Goal: Transaction & Acquisition: Obtain resource

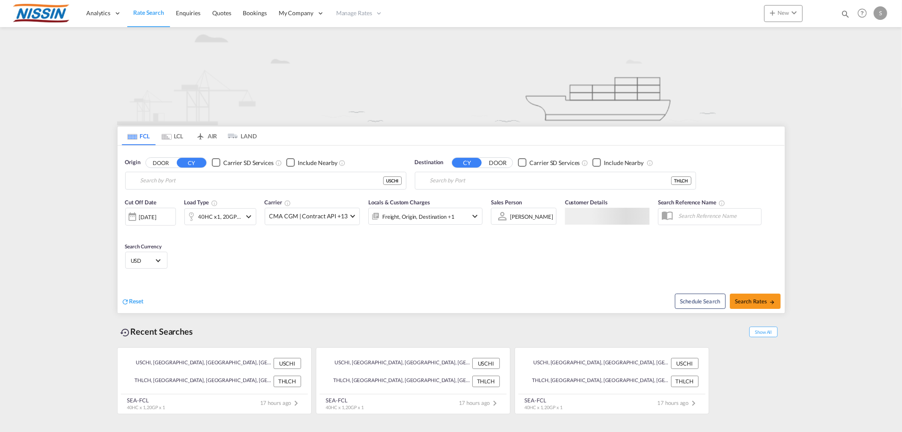
type input "[GEOGRAPHIC_DATA], [GEOGRAPHIC_DATA], USCHI"
type input "Laem Chabang, THLCH"
click at [348, 220] on md-select-value "CMA CGM | Contract API +13" at bounding box center [312, 216] width 94 height 16
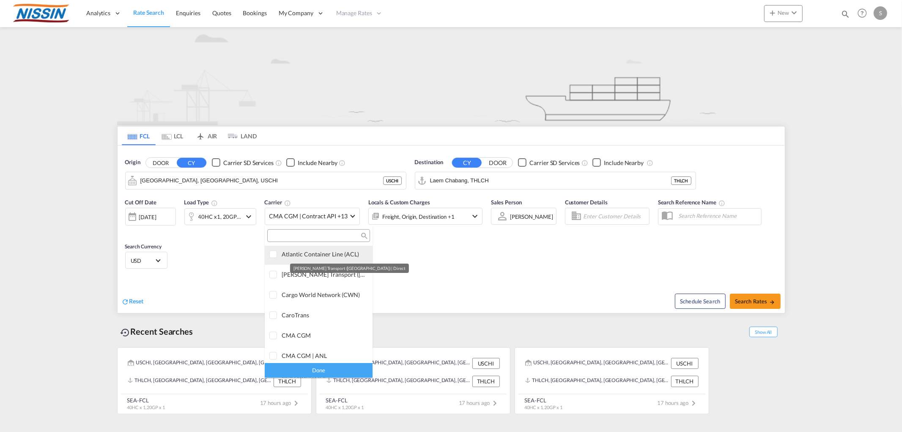
scroll to position [517, 0]
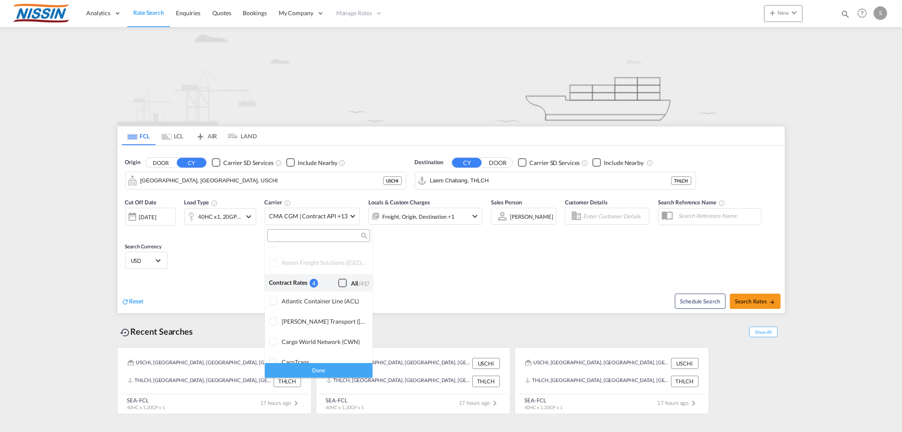
click at [338, 282] on div "Checkbox No Ink" at bounding box center [342, 283] width 8 height 8
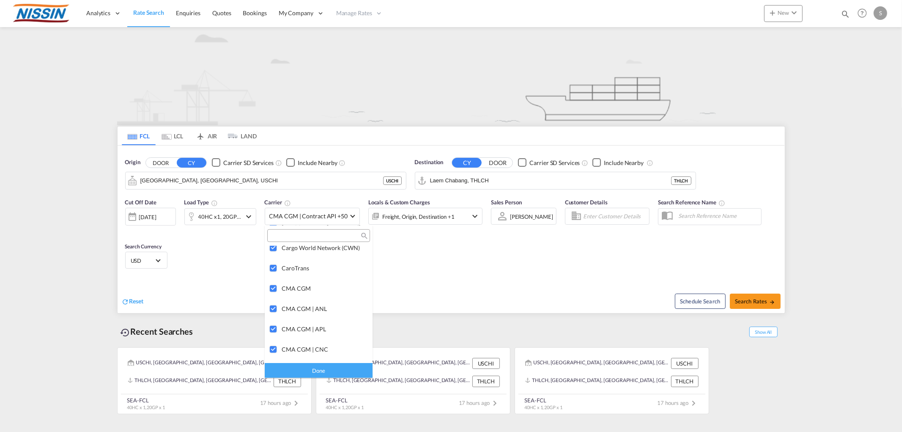
click at [306, 368] on div "Done" at bounding box center [319, 370] width 108 height 15
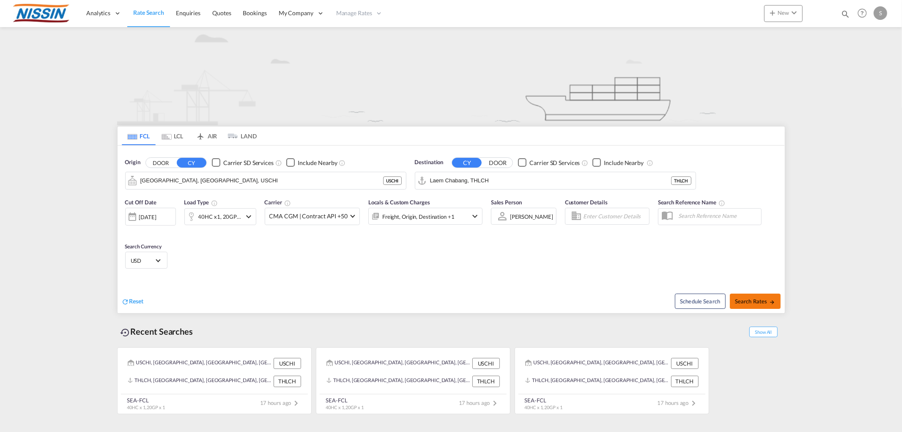
click at [738, 301] on span "Search Rates" at bounding box center [755, 301] width 41 height 7
type input "USCHI to THLCH / [DATE]"
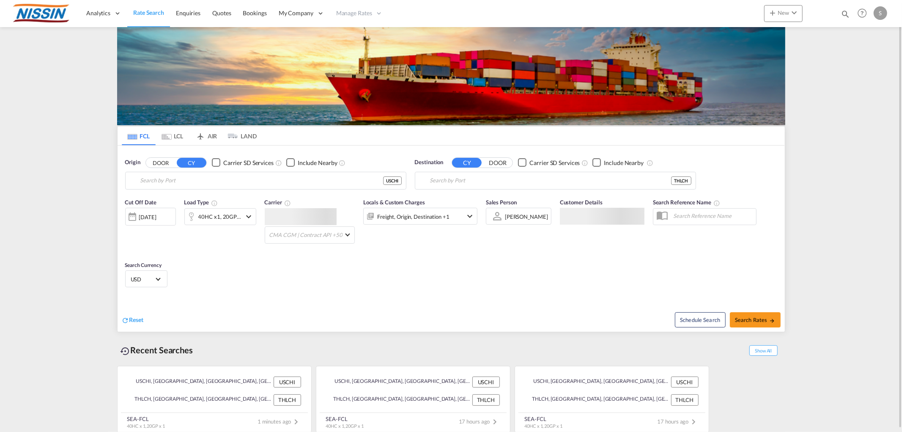
type input "[GEOGRAPHIC_DATA], [GEOGRAPHIC_DATA], USCHI"
type input "Laem Chabang, THLCH"
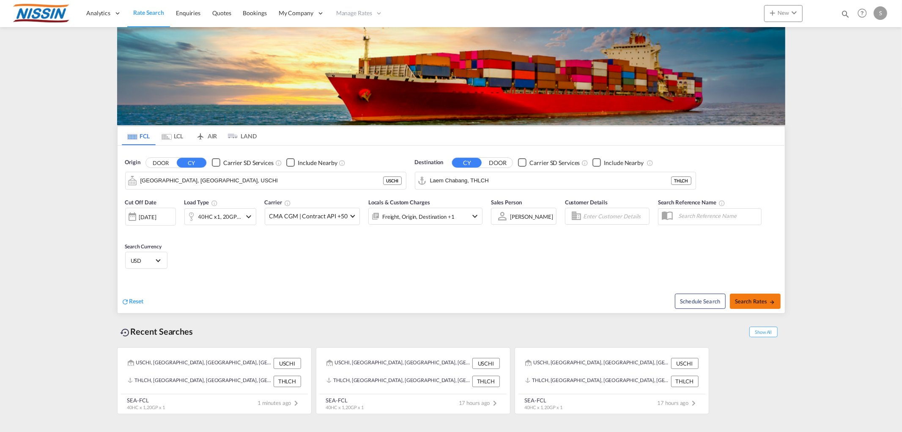
click at [738, 301] on span "Search Rates" at bounding box center [755, 301] width 41 height 7
type input "USCHI to THLCH / [DATE]"
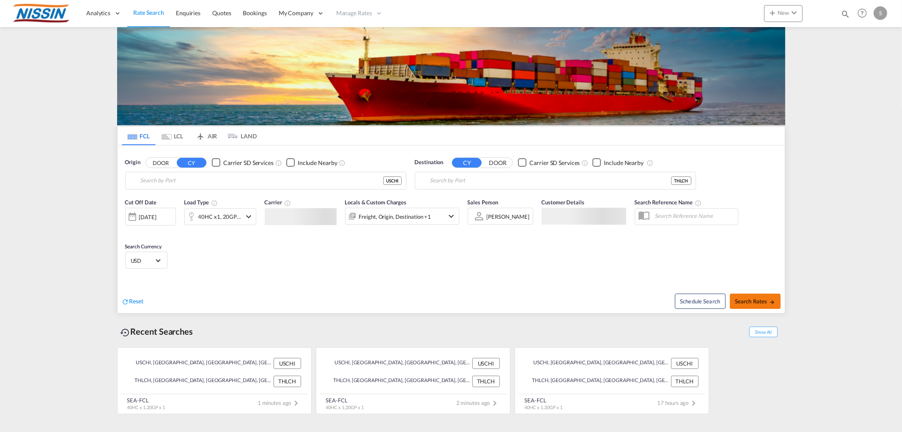
type input "[GEOGRAPHIC_DATA], [GEOGRAPHIC_DATA], USCHI"
type input "Laem Chabang, THLCH"
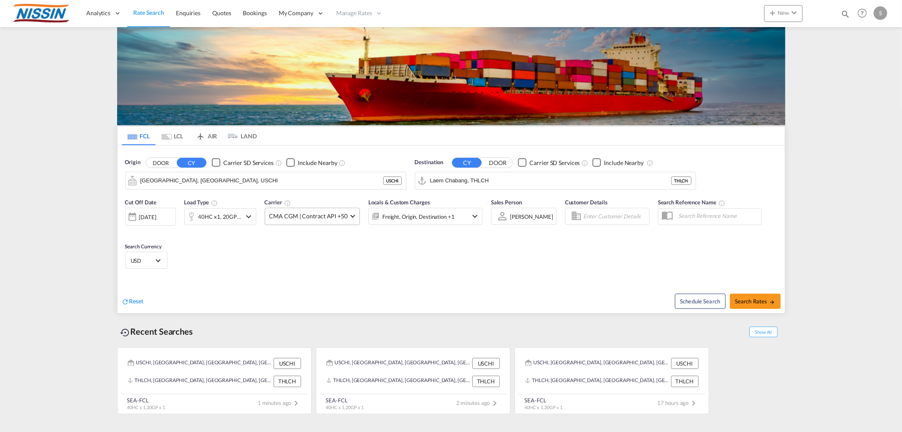
click at [344, 216] on span "CMA CGM | Contract API +50" at bounding box center [308, 216] width 78 height 8
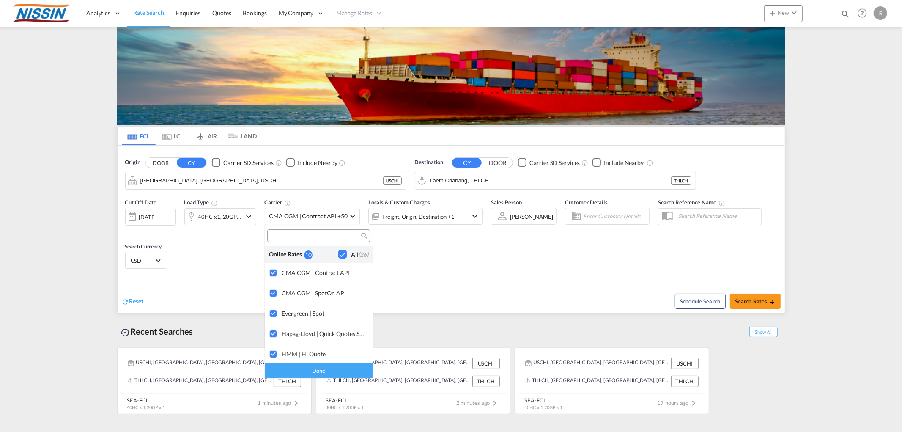
click at [338, 252] on div "Checkbox No Ink" at bounding box center [342, 254] width 8 height 8
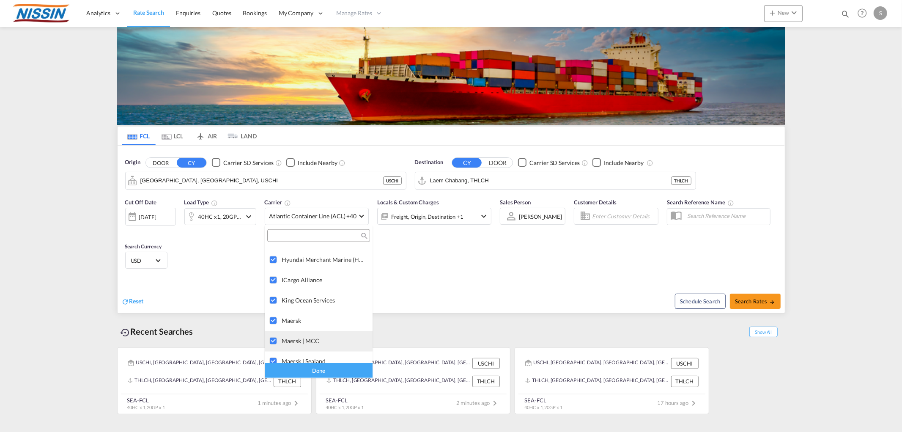
scroll to position [939, 0]
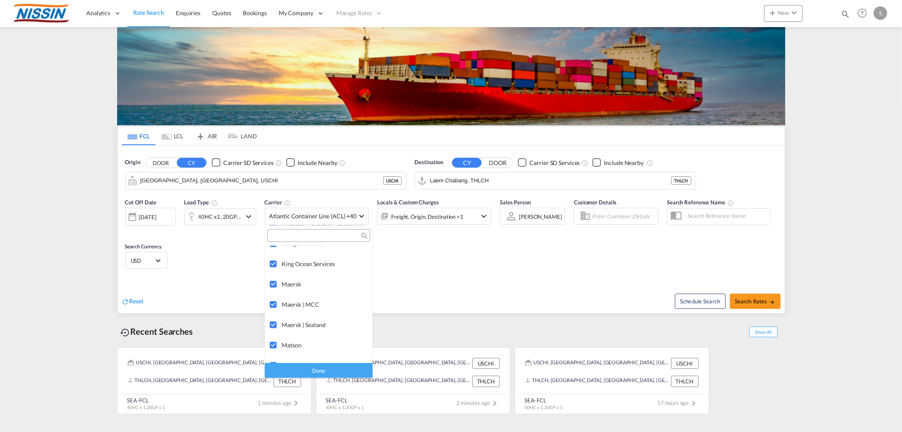
click at [306, 370] on div "Done" at bounding box center [319, 370] width 108 height 15
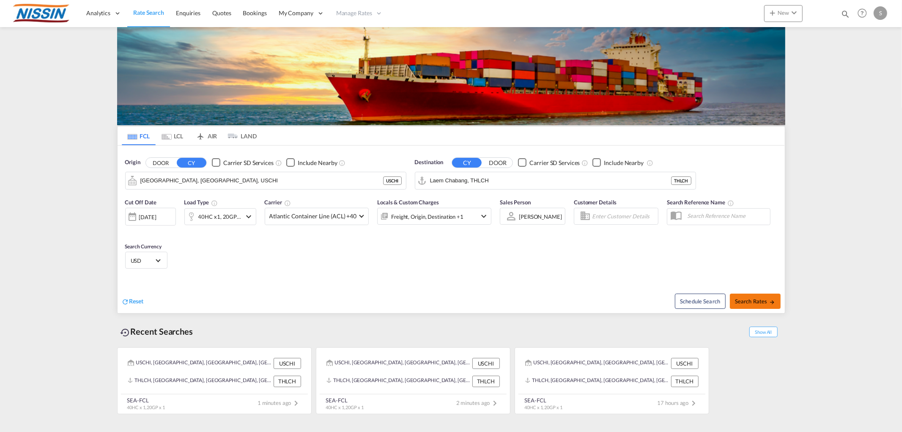
click at [736, 302] on span "Search Rates" at bounding box center [755, 301] width 41 height 7
type input "USCHI to THLCH / [DATE]"
